Goal: Task Accomplishment & Management: Use online tool/utility

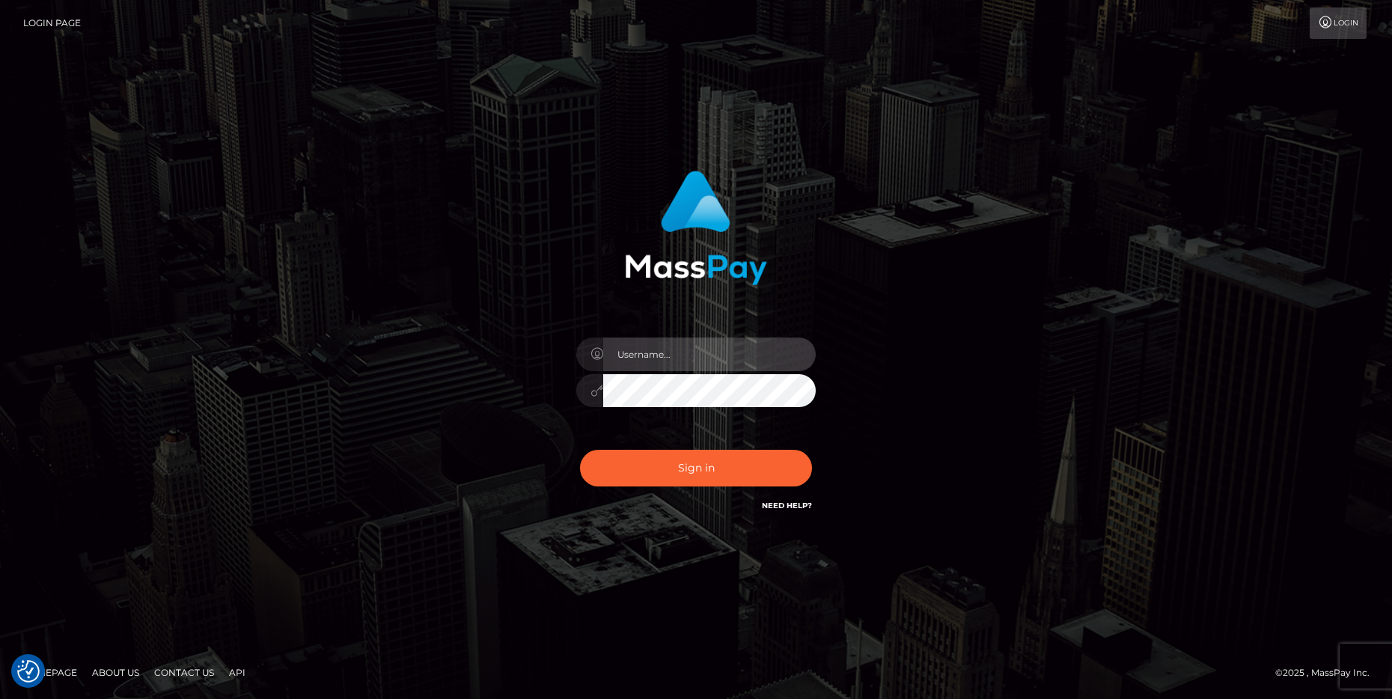
type input "cheli"
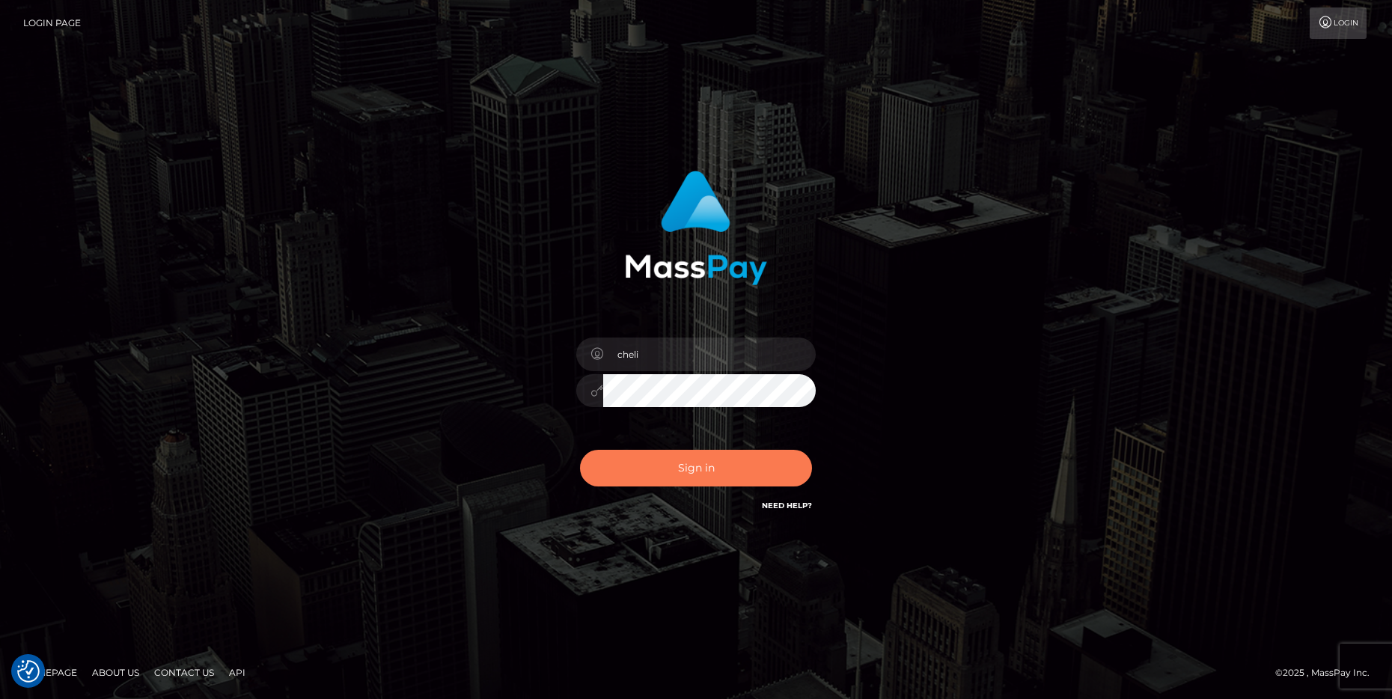
click at [639, 475] on button "Sign in" at bounding box center [696, 468] width 232 height 37
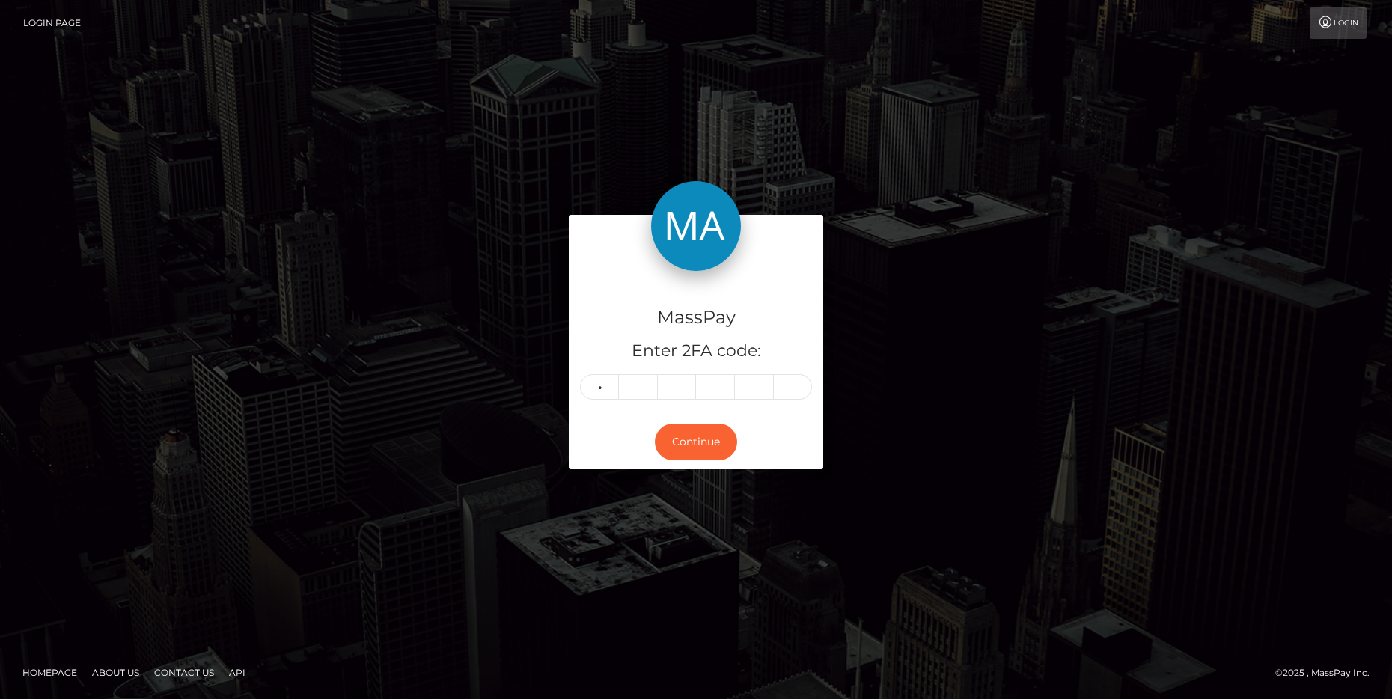
type input "7"
type input "9"
type input "7"
type input "1"
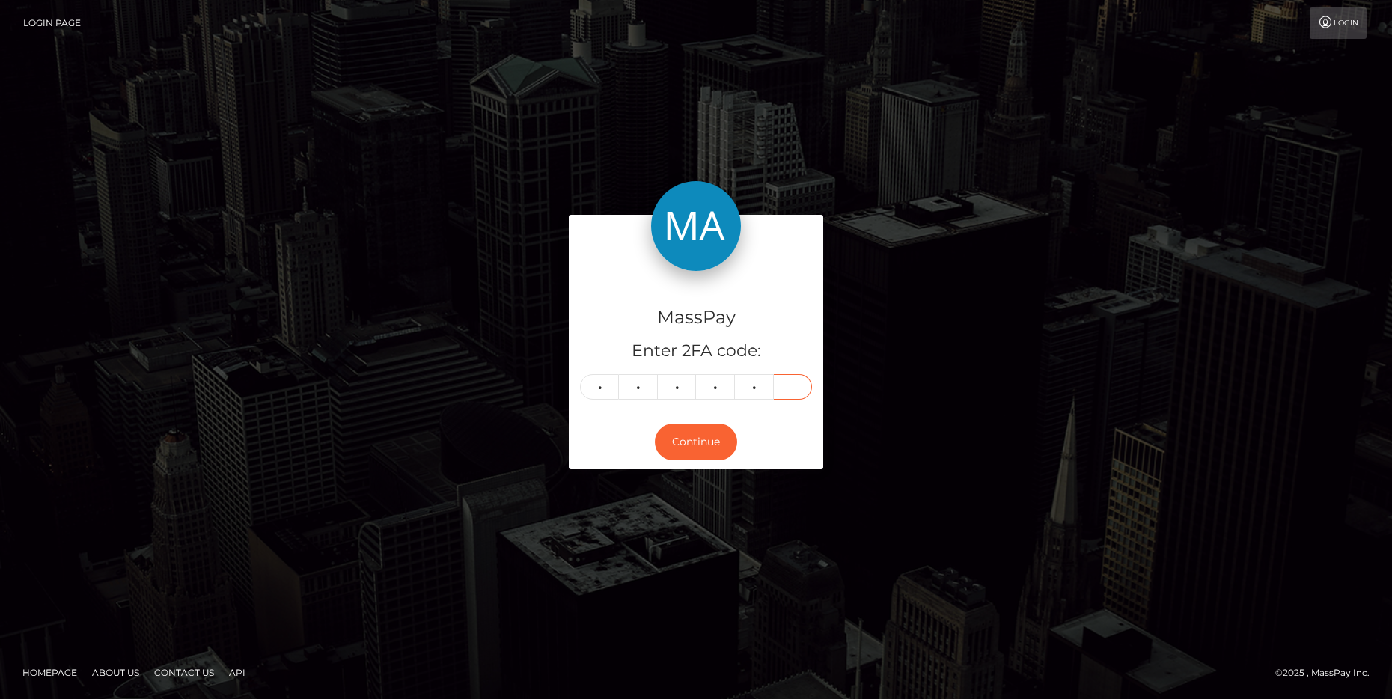
type input "7"
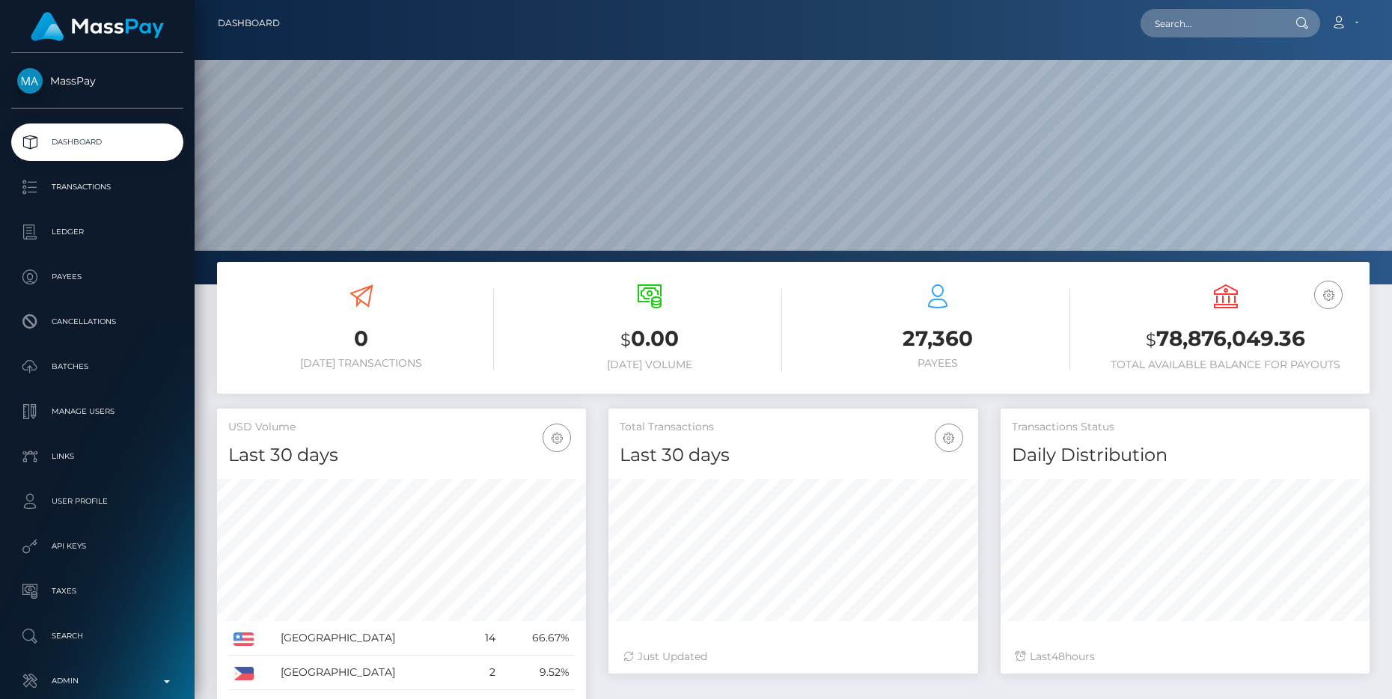
scroll to position [265, 369]
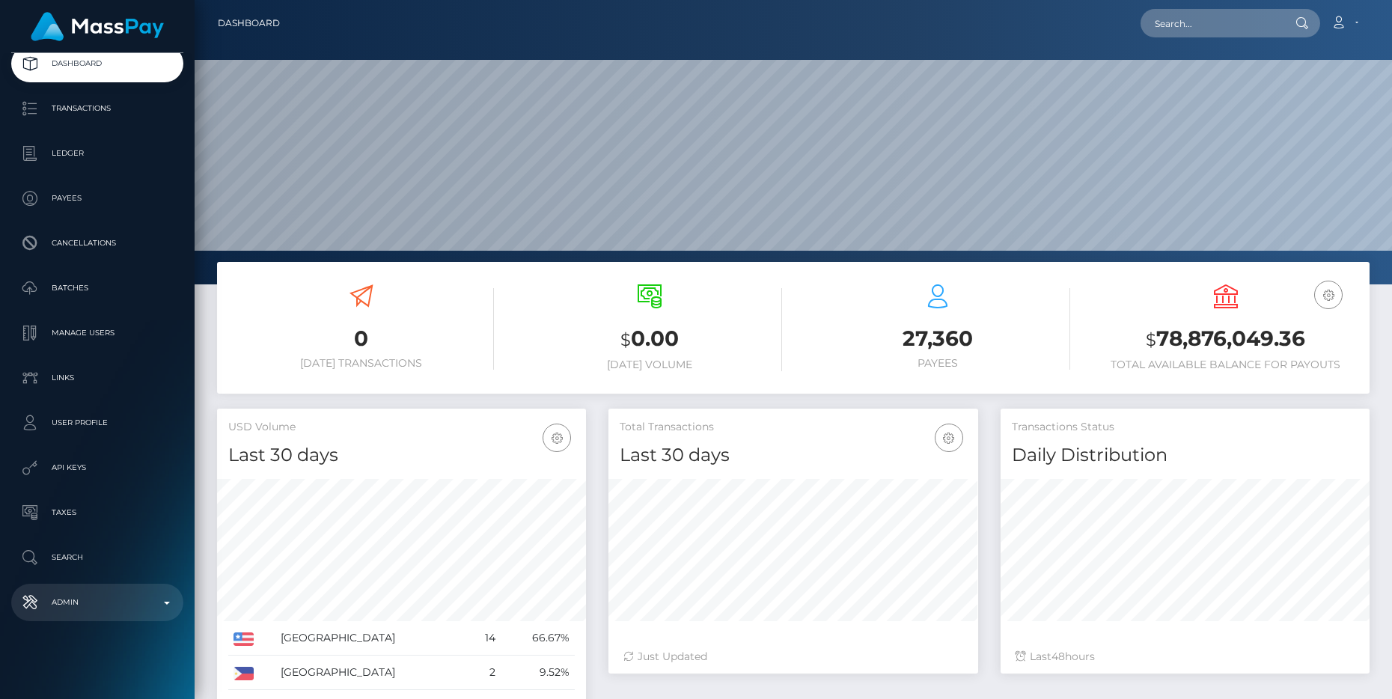
click at [149, 596] on p "Admin" at bounding box center [97, 602] width 160 height 22
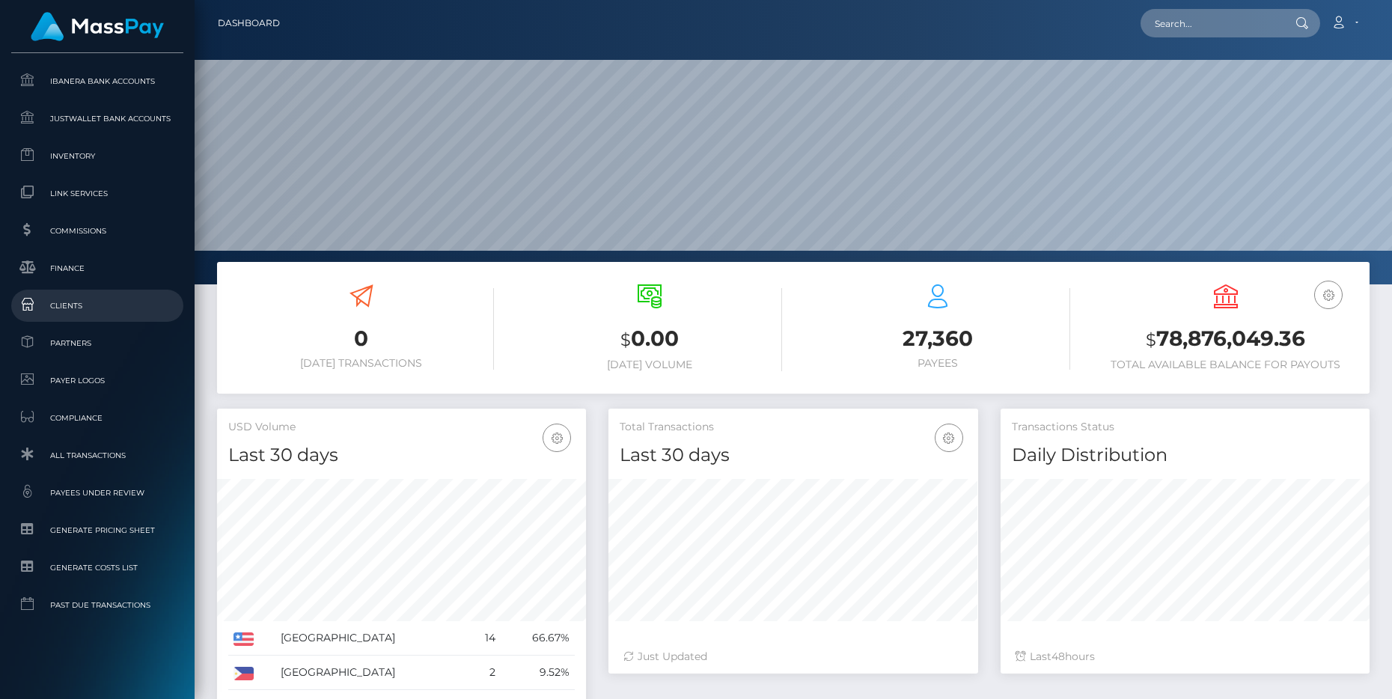
click at [96, 303] on span "Clients" at bounding box center [97, 305] width 160 height 17
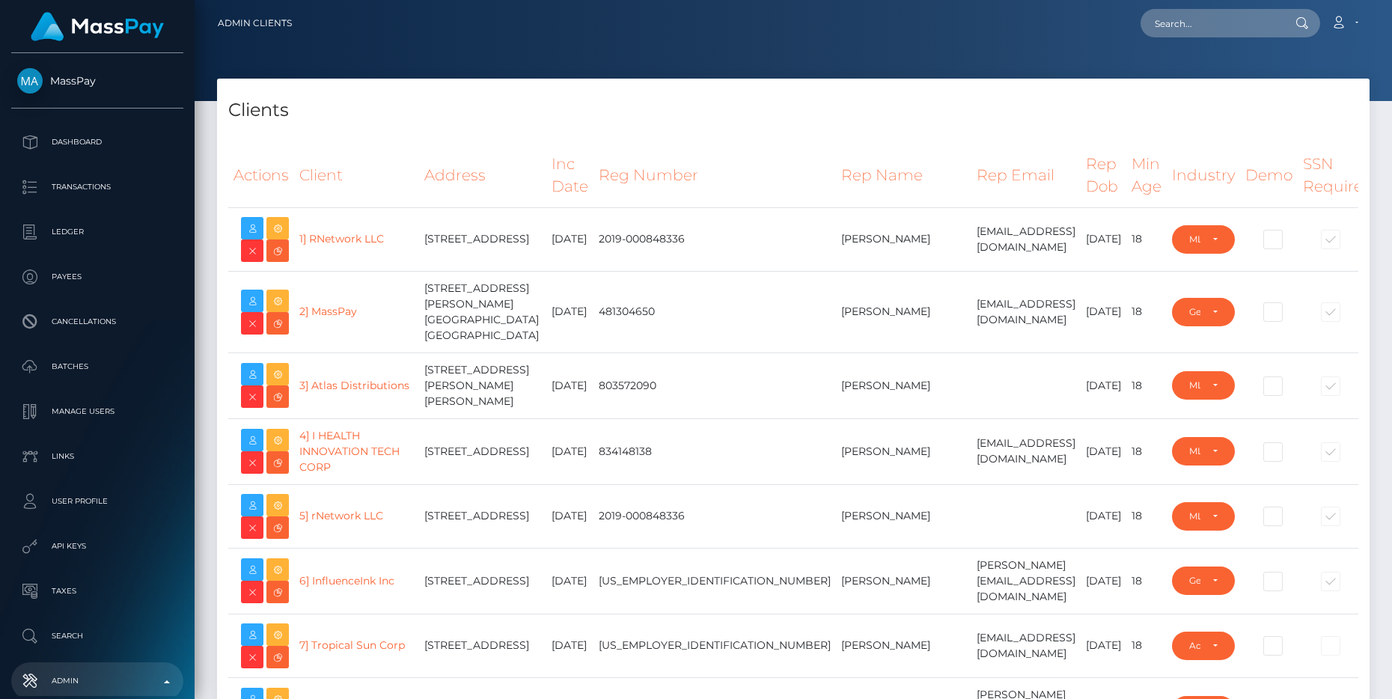
select select "223"
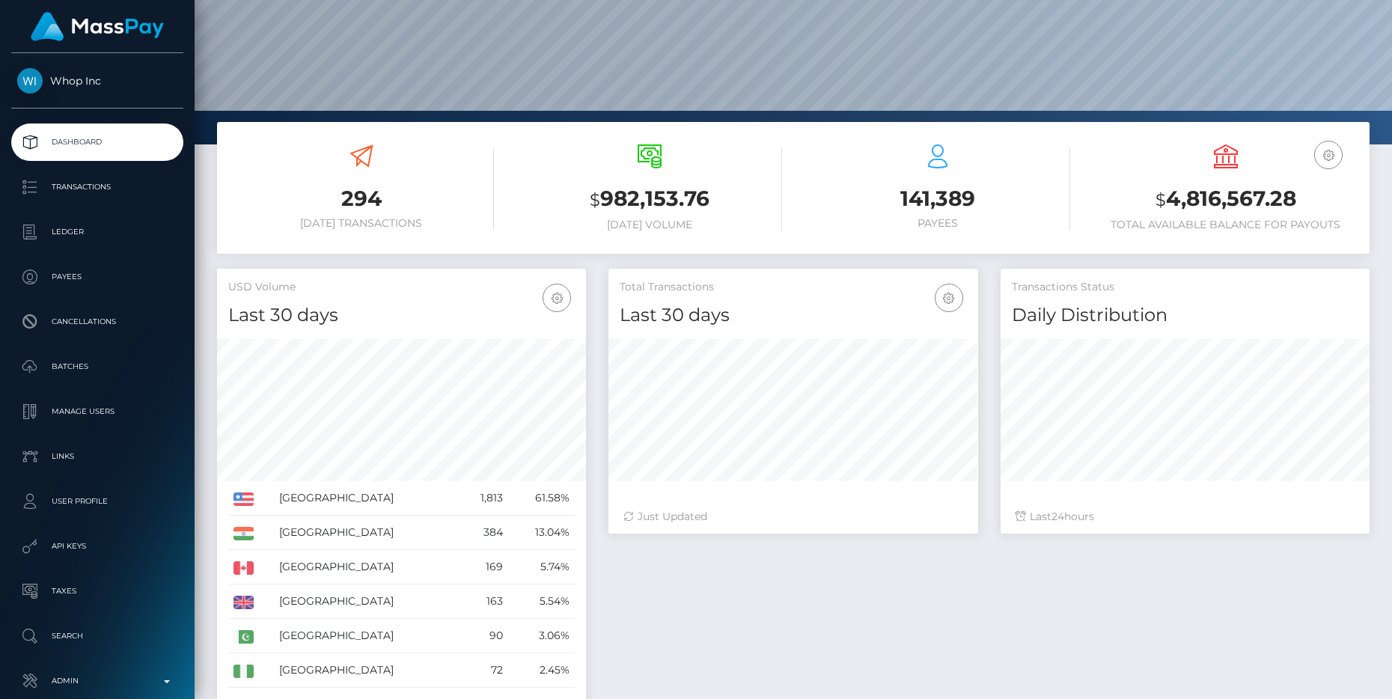
scroll to position [112, 0]
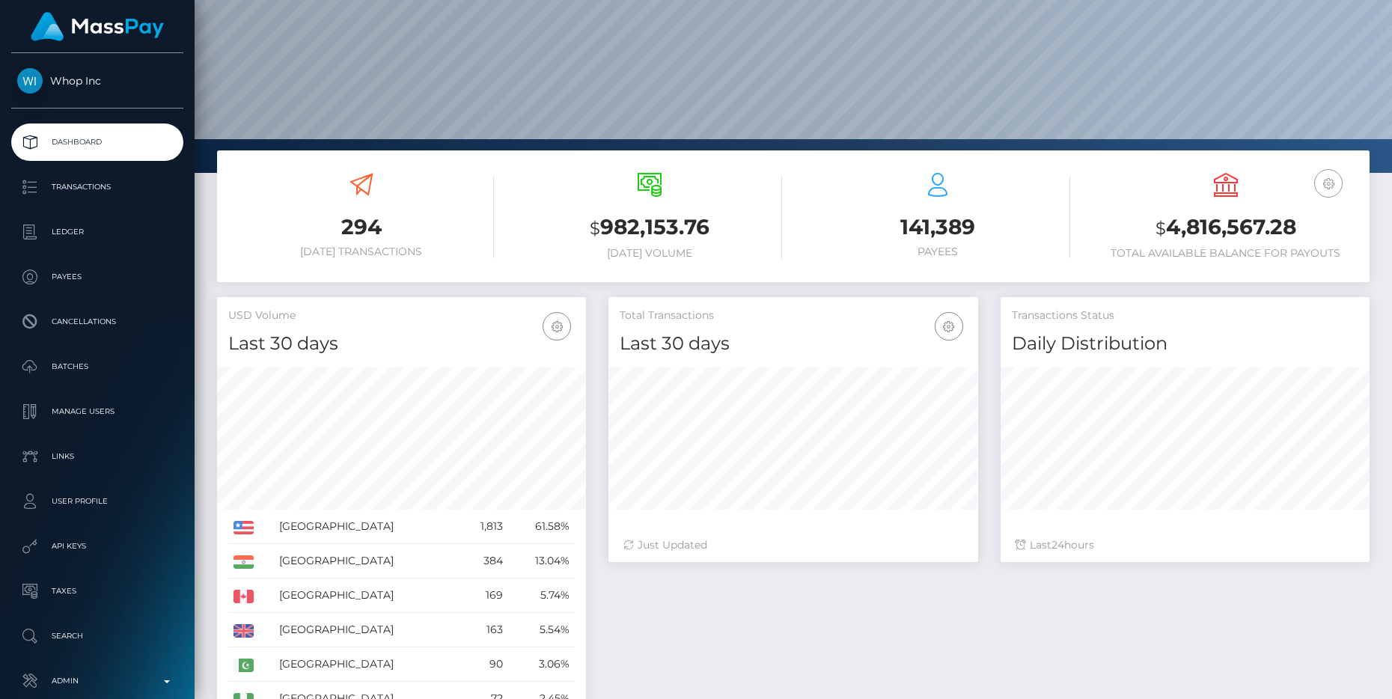
click at [1329, 178] on icon "button" at bounding box center [1329, 183] width 18 height 19
click at [1264, 233] on link "EUR Balance" at bounding box center [1284, 231] width 120 height 28
click at [1321, 183] on icon "button" at bounding box center [1329, 183] width 18 height 19
click at [1259, 257] on link "USD Balance" at bounding box center [1284, 263] width 120 height 28
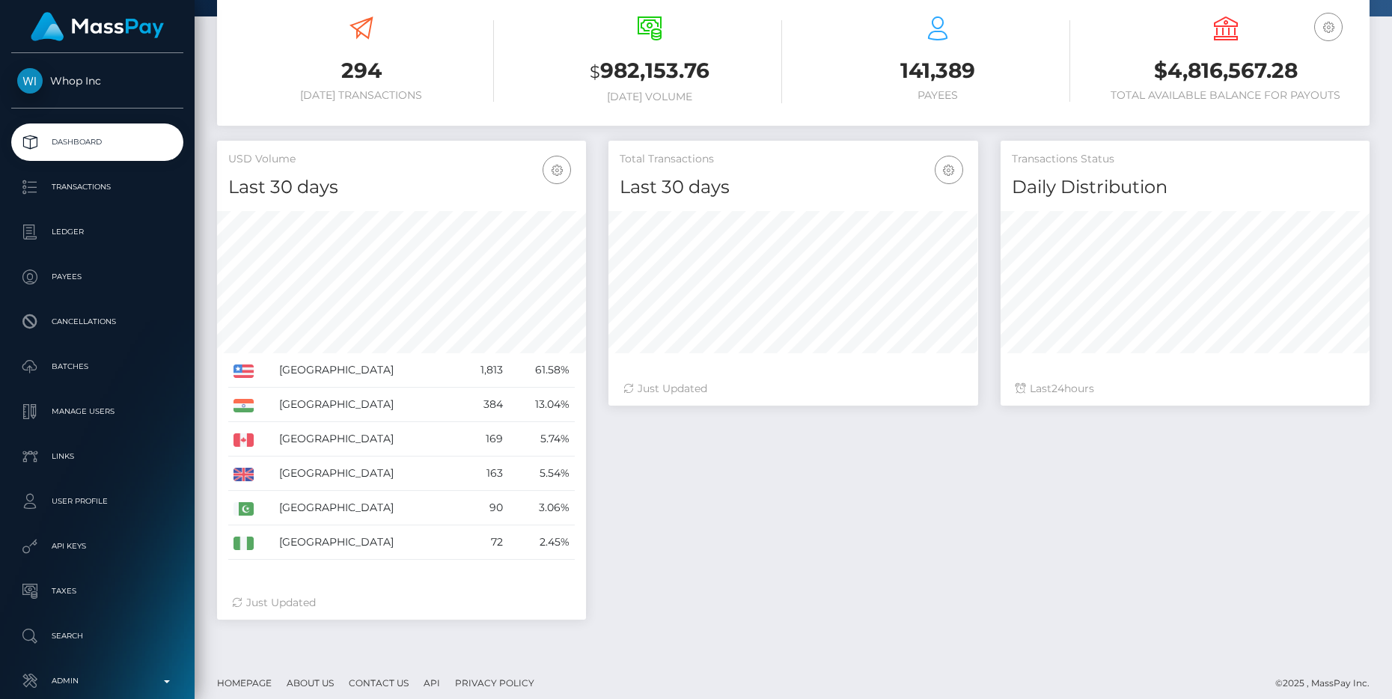
scroll to position [278, 0]
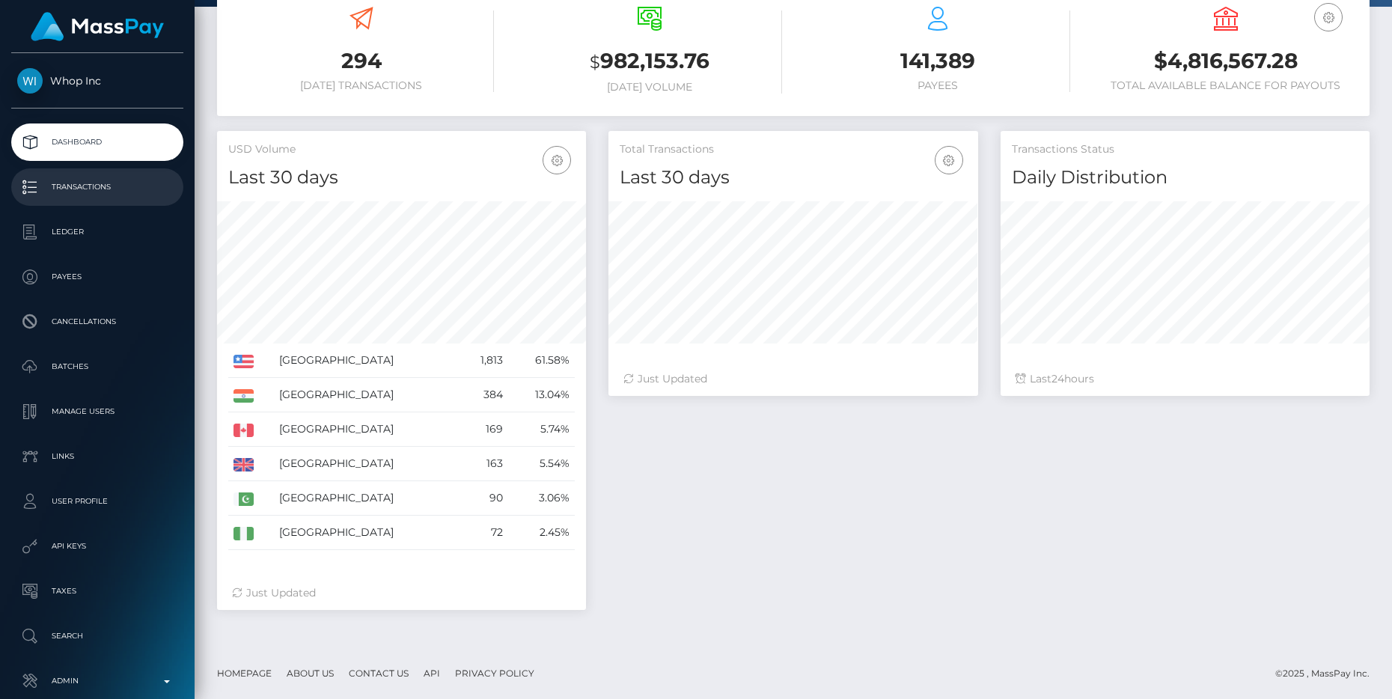
click at [91, 185] on p "Transactions" at bounding box center [97, 187] width 160 height 22
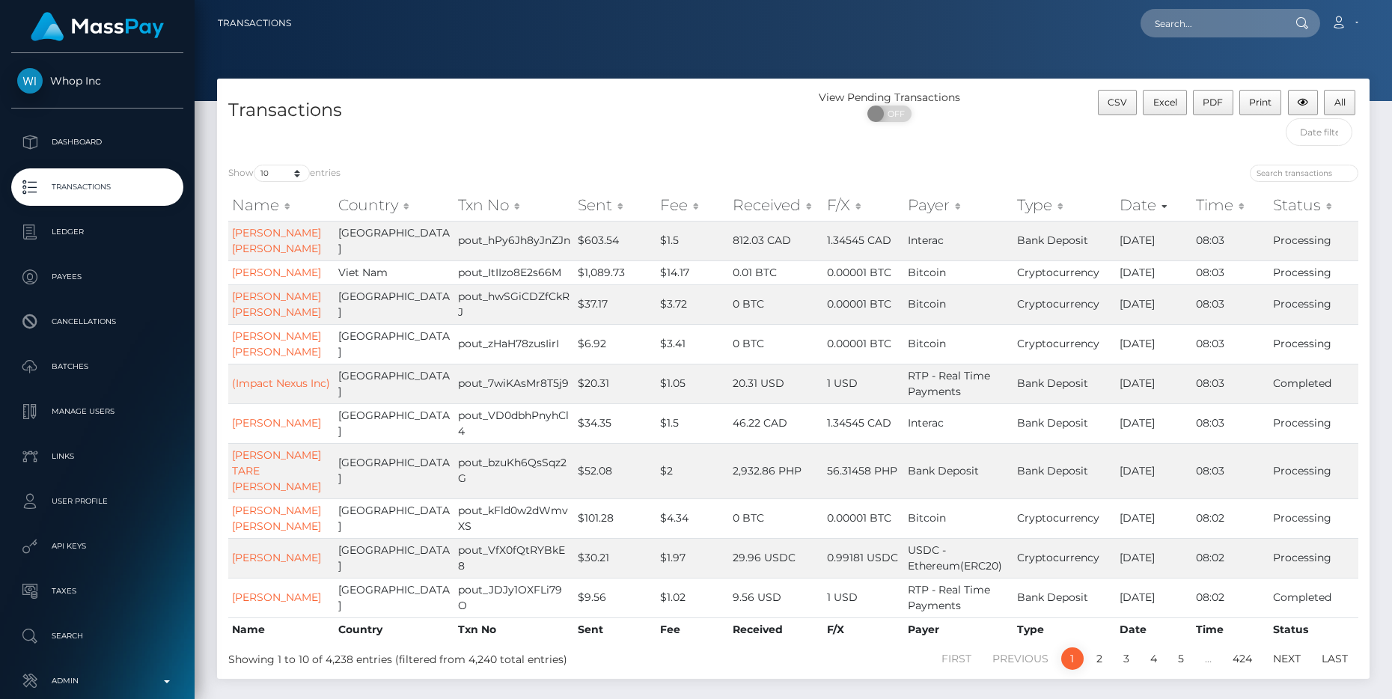
click at [574, 200] on th "Sent" at bounding box center [615, 205] width 82 height 30
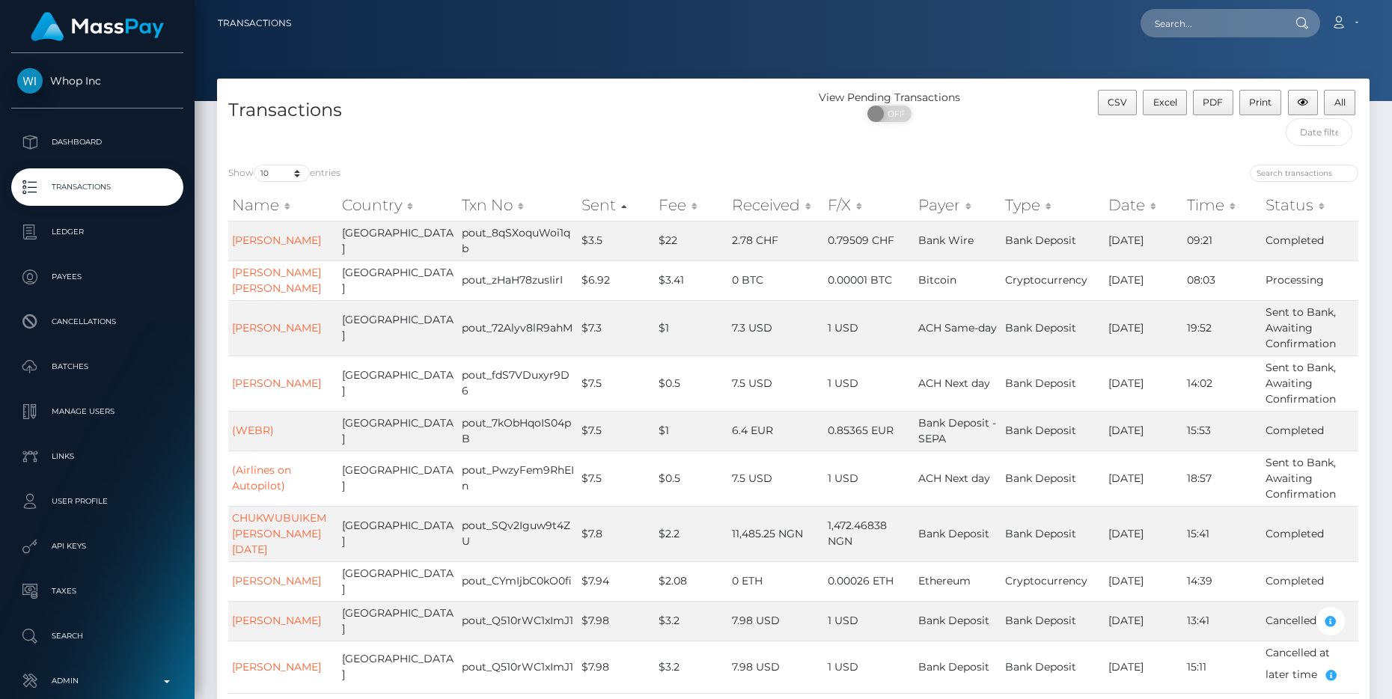
click at [578, 204] on th "Sent" at bounding box center [616, 205] width 77 height 30
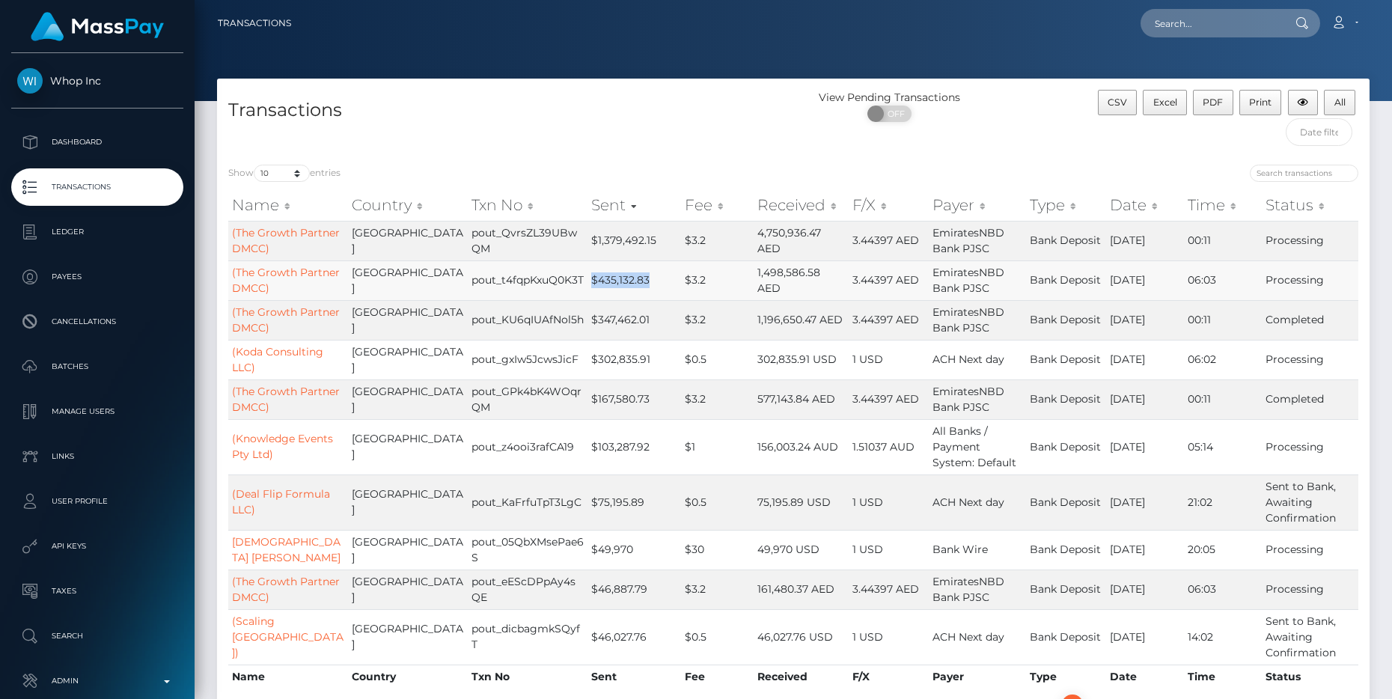
drag, startPoint x: 544, startPoint y: 279, endPoint x: 603, endPoint y: 281, distance: 59.2
click at [603, 281] on td "$435,132.83" at bounding box center [635, 280] width 94 height 40
copy td "$435,132.83"
drag, startPoint x: 819, startPoint y: 280, endPoint x: 883, endPoint y: 281, distance: 63.6
click at [883, 281] on td "3.44397 AED" at bounding box center [889, 280] width 80 height 40
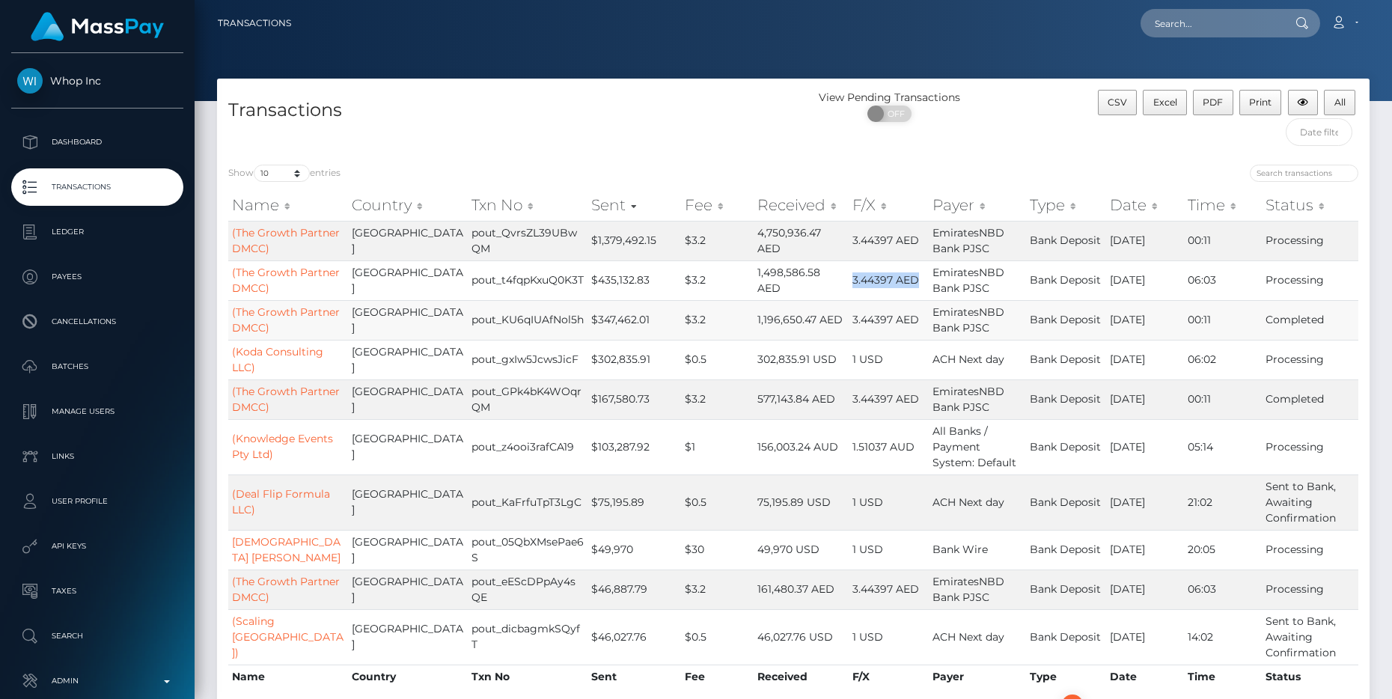
copy td "3.44397 AED"
drag, startPoint x: 544, startPoint y: 321, endPoint x: 604, endPoint y: 321, distance: 59.9
click at [604, 321] on td "$347,462.01" at bounding box center [635, 320] width 94 height 40
copy td "$347,462.01"
